Goal: Check status

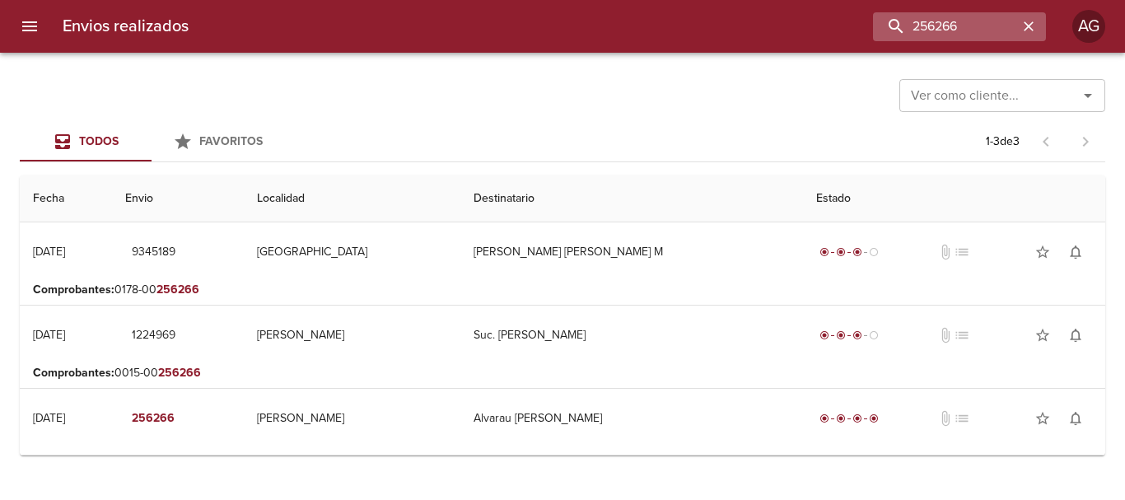
click at [898, 38] on input "256266" at bounding box center [945, 26] width 145 height 29
click at [898, 38] on input "9345189" at bounding box center [945, 26] width 145 height 29
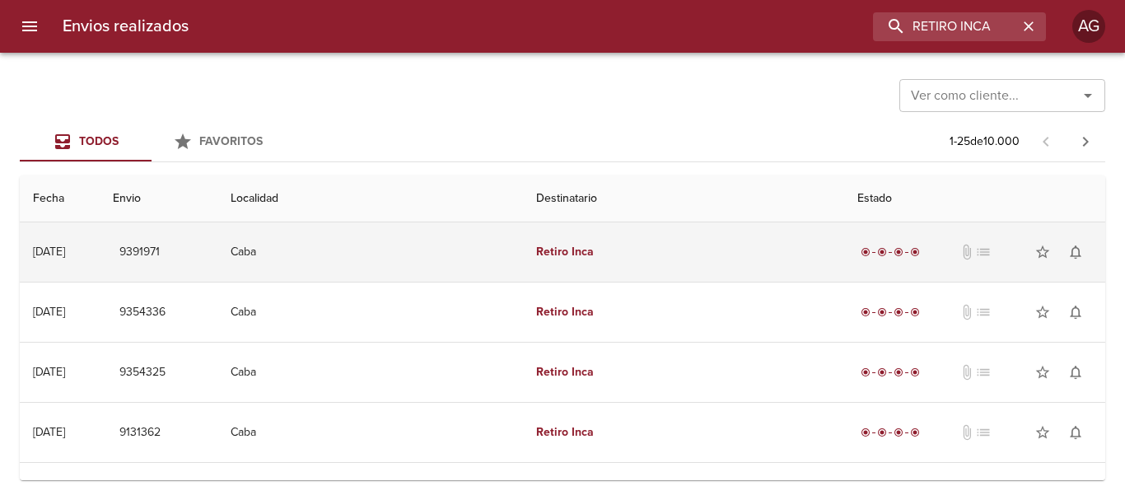
click at [599, 259] on td "Retiro Inca" at bounding box center [684, 251] width 322 height 59
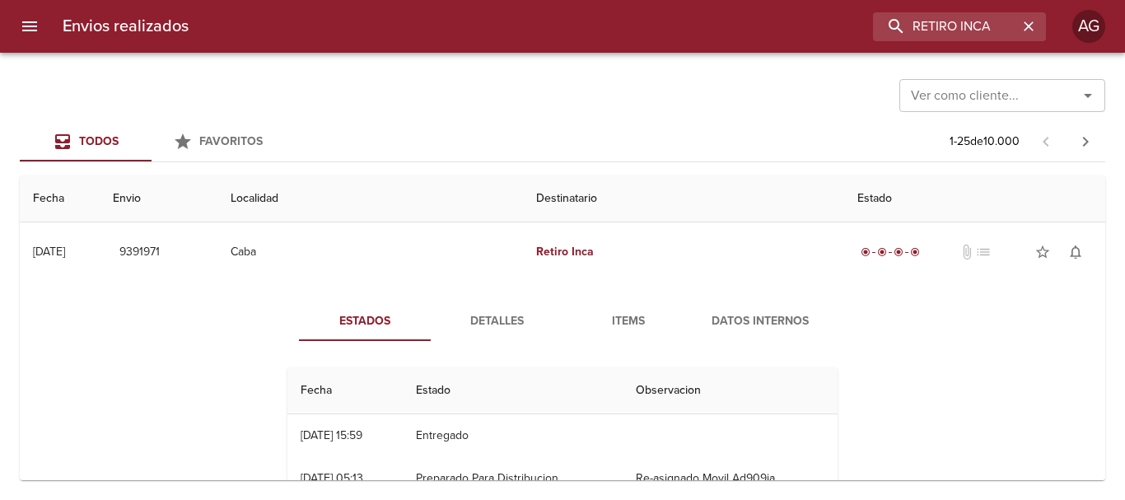
click at [497, 322] on span "Detalles" at bounding box center [497, 321] width 112 height 21
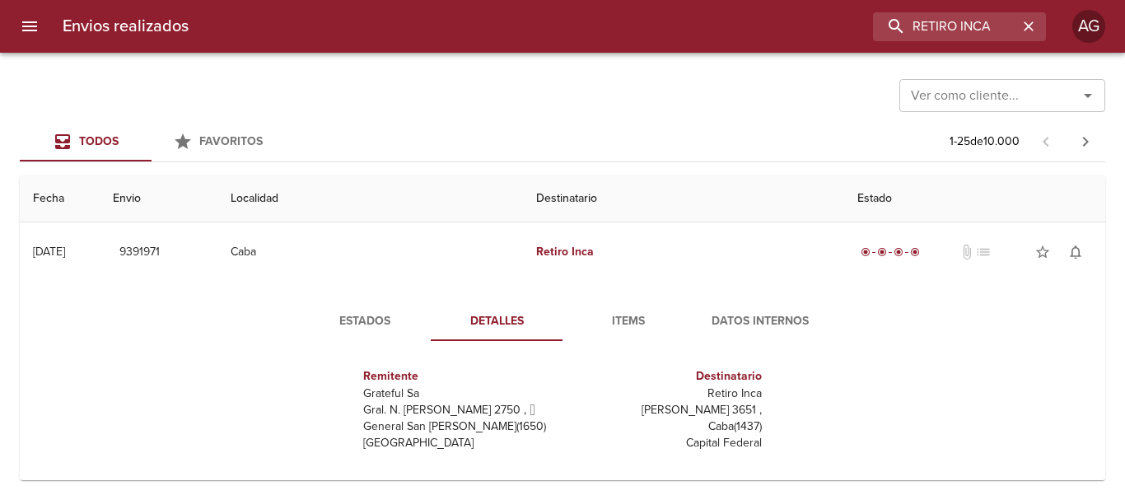
scroll to position [8, 0]
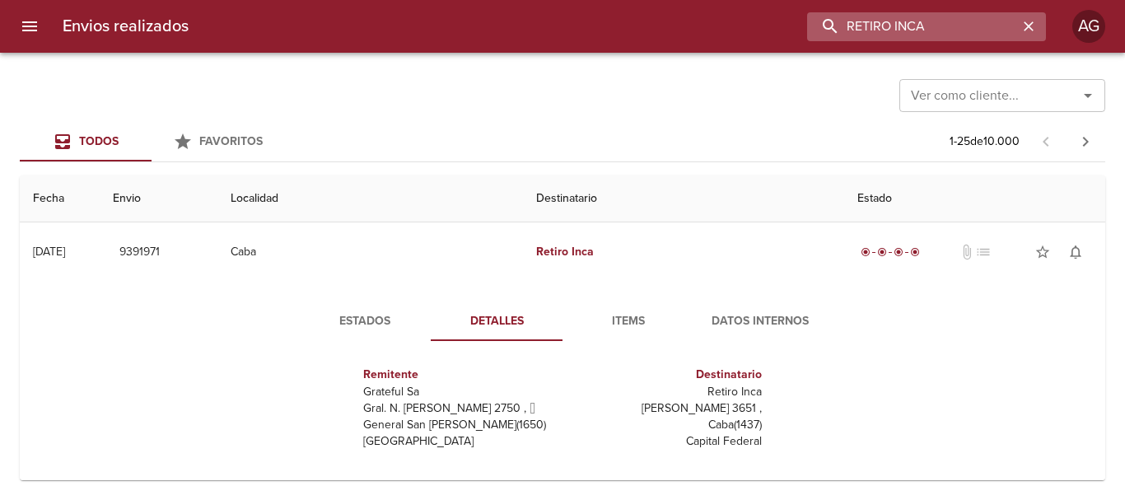
click at [965, 22] on input "RETIRO INCA" at bounding box center [912, 26] width 211 height 29
paste input "252959"
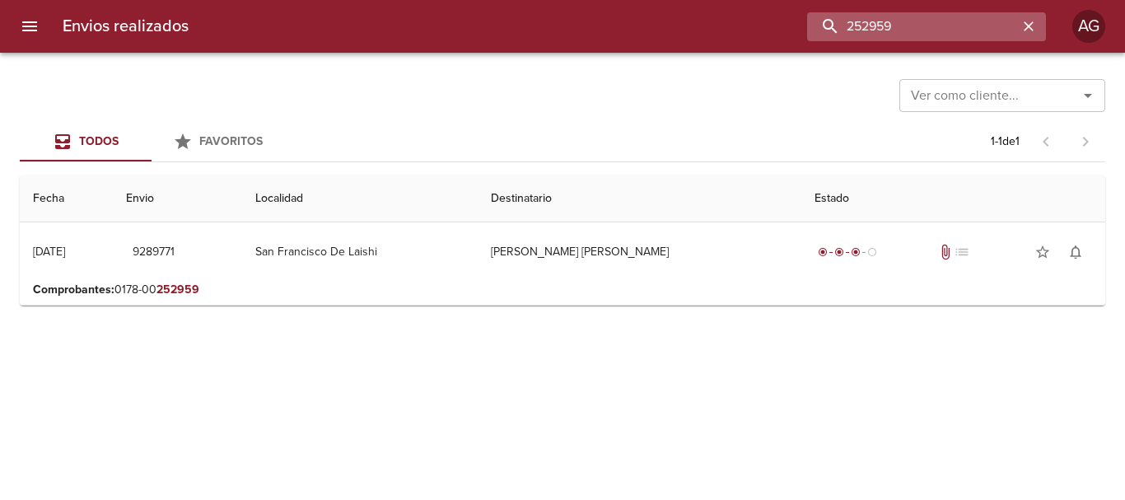
click at [913, 24] on input "252959" at bounding box center [912, 26] width 211 height 29
click at [913, 24] on input "9289771" at bounding box center [912, 26] width 211 height 29
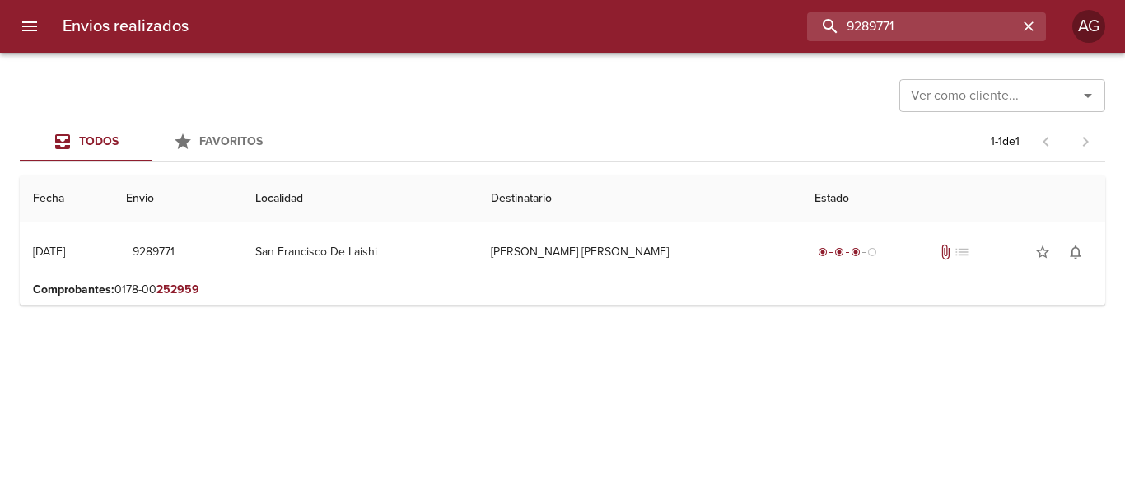
type input "9289771"
